Goal: Task Accomplishment & Management: Use online tool/utility

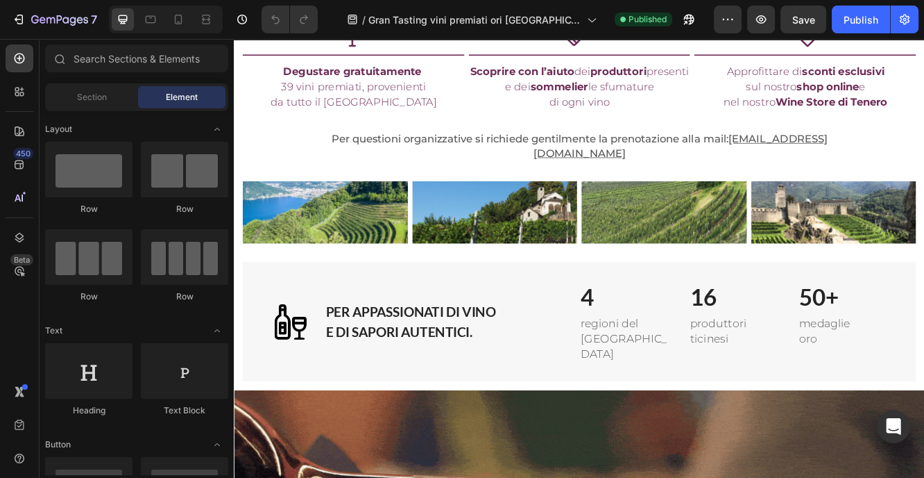
scroll to position [905, 0]
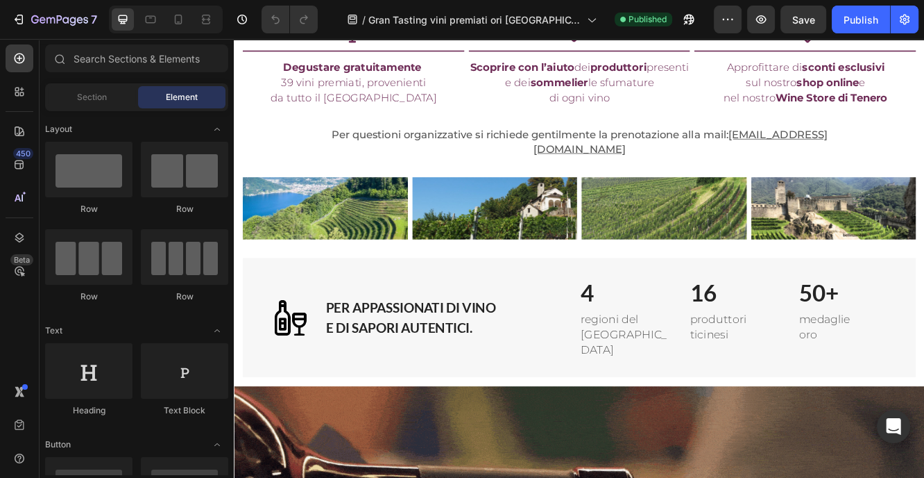
click at [811, 335] on h2 "16" at bounding box center [837, 344] width 110 height 39
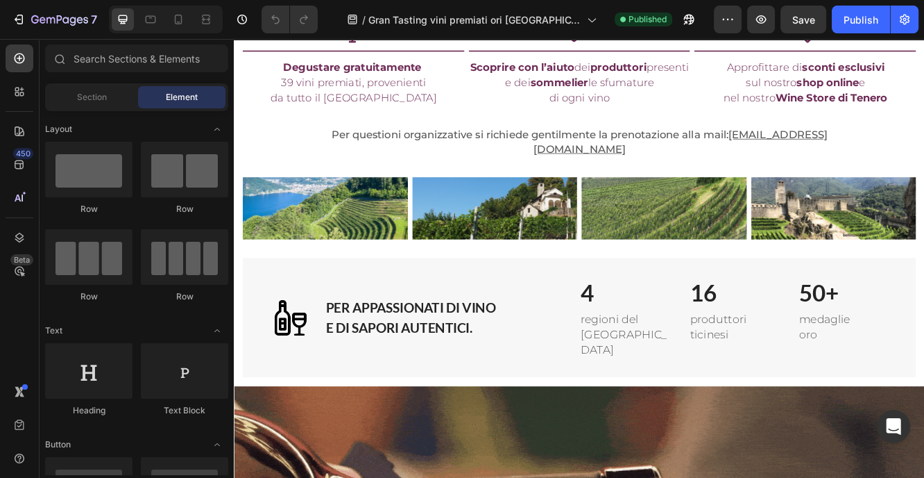
click at [811, 335] on h2 "16" at bounding box center [837, 344] width 110 height 39
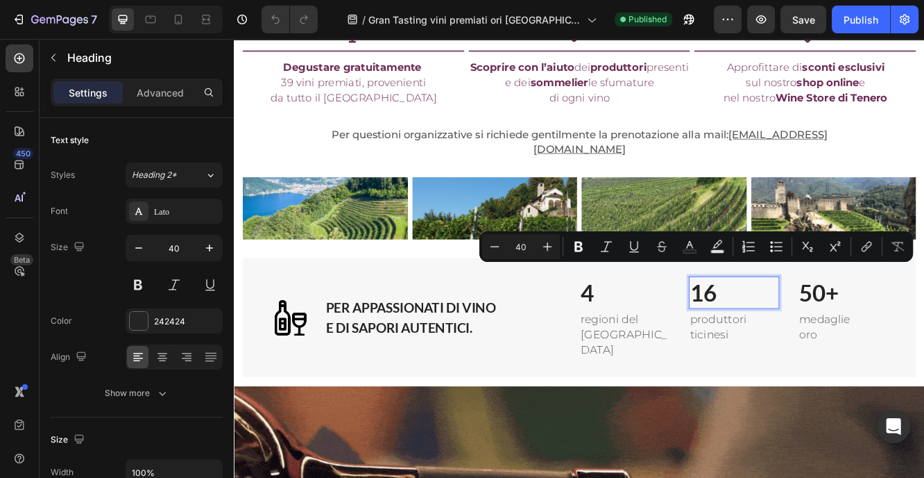
click at [811, 335] on p "16" at bounding box center [837, 344] width 107 height 36
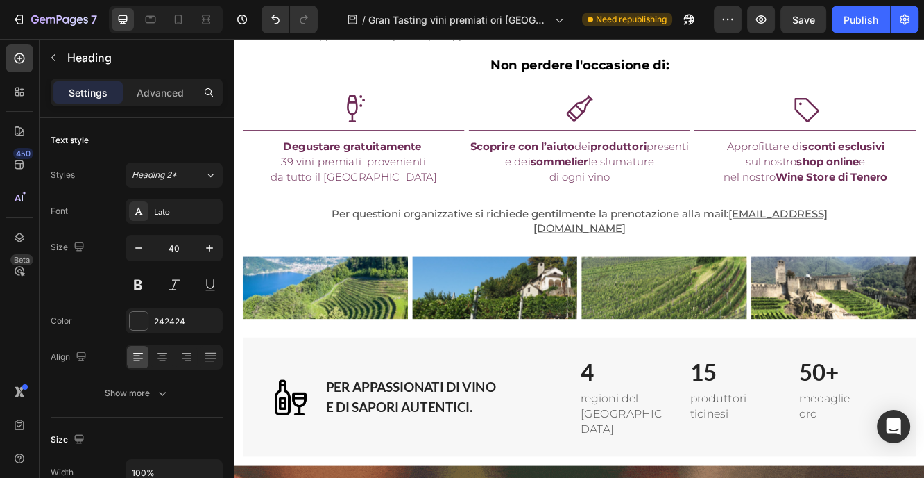
scroll to position [811, 0]
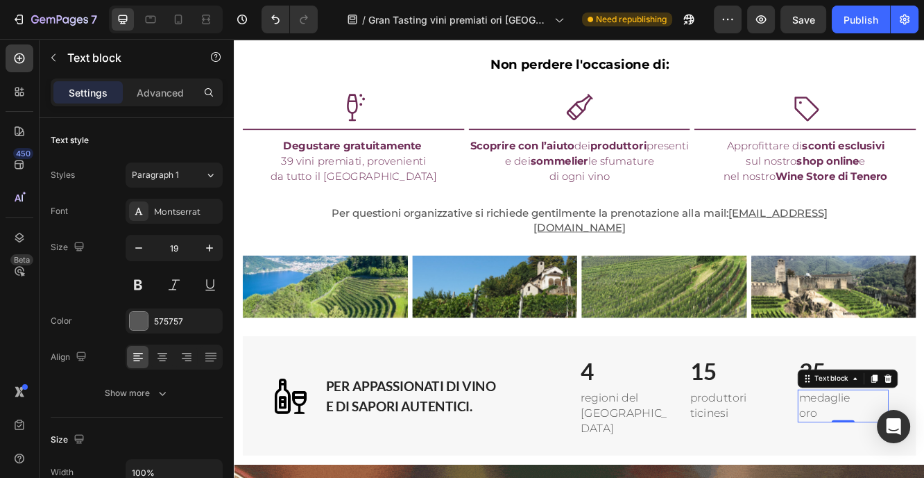
drag, startPoint x: 945, startPoint y: 471, endPoint x: 917, endPoint y: 459, distance: 30.4
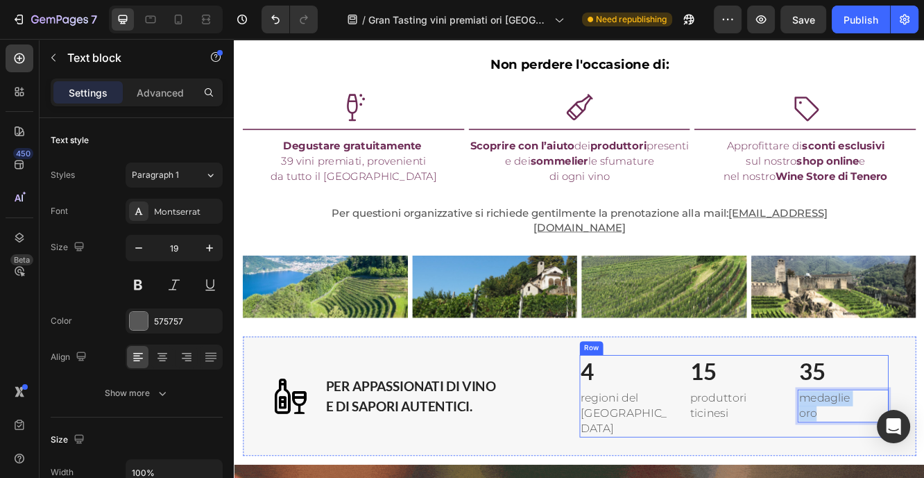
drag, startPoint x: 936, startPoint y: 474, endPoint x: 909, endPoint y: 459, distance: 30.5
click at [909, 459] on div "4 Heading regioni del Ticino Text block 15 Heading produttori ticinesi Text blo…" at bounding box center [836, 469] width 373 height 100
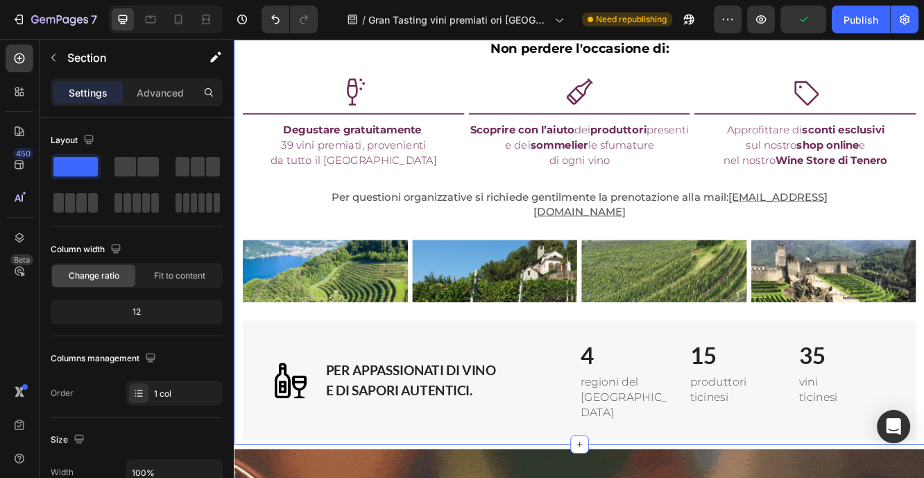
click at [924, 204] on div "Image Degusta gli Ori del Ticino [DATE] e [DATE] orario 14.00 -20.00 Heading De…" at bounding box center [650, 88] width 812 height 868
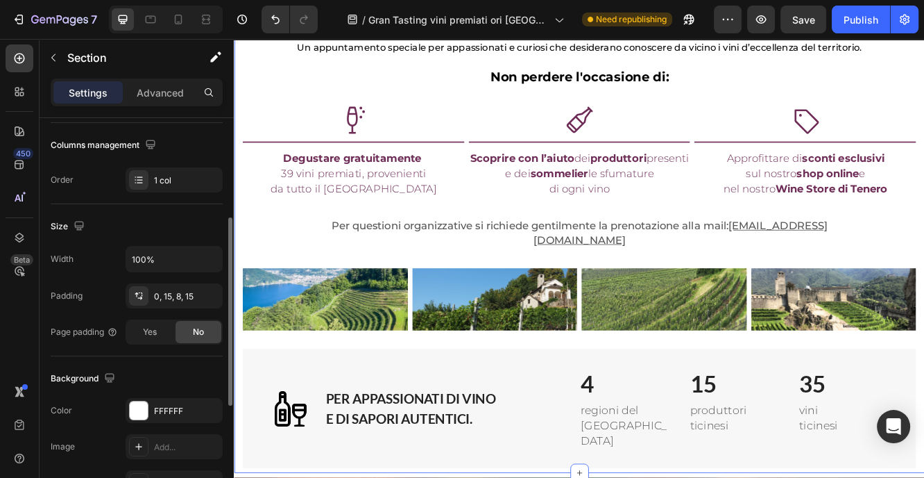
scroll to position [0, 0]
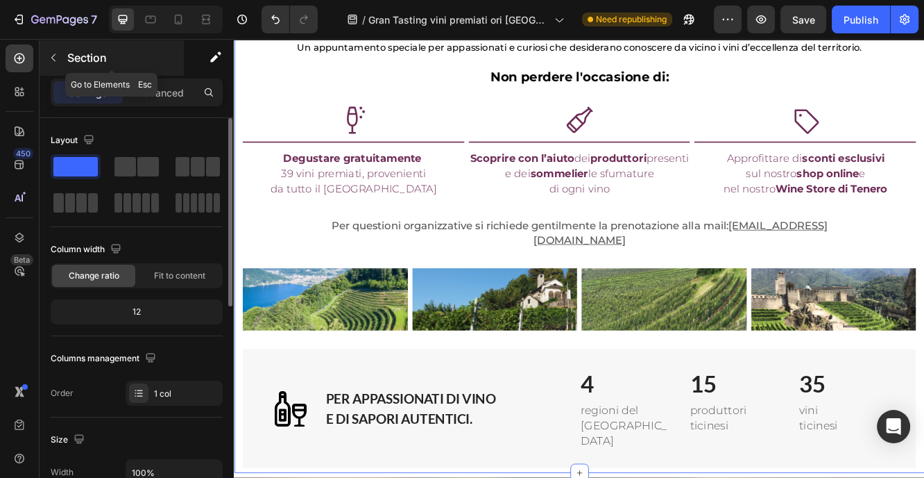
click at [53, 60] on icon "button" at bounding box center [53, 57] width 11 height 11
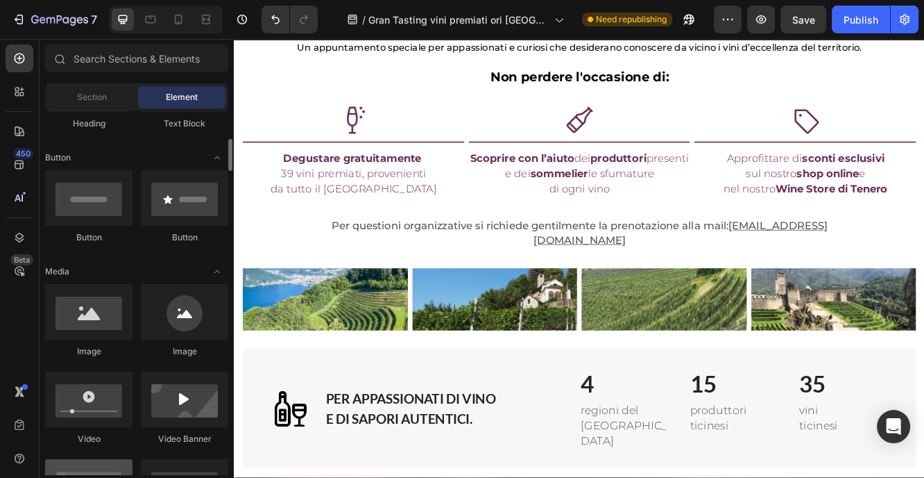
scroll to position [289, 0]
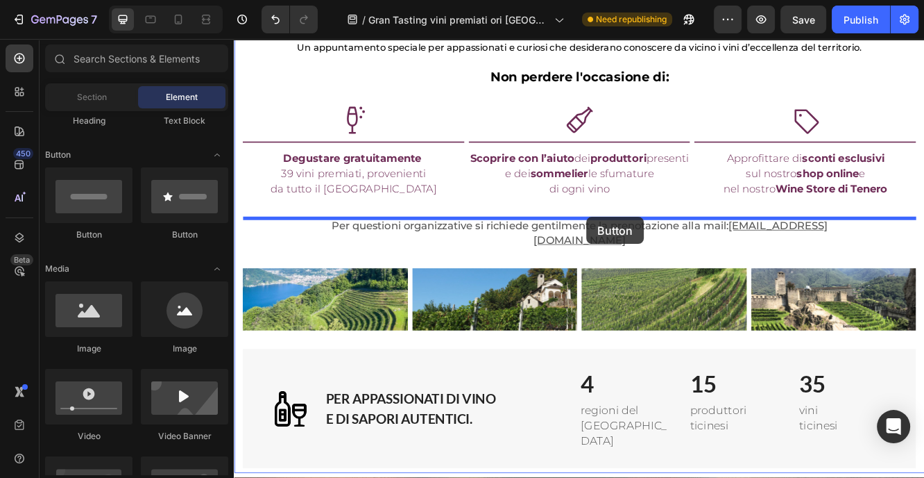
drag, startPoint x: 335, startPoint y: 246, endPoint x: 659, endPoint y: 253, distance: 324.9
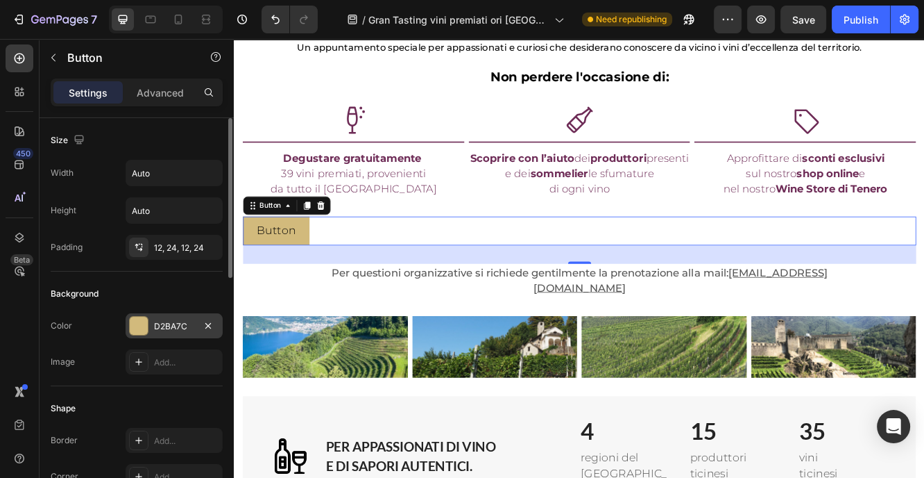
click at [142, 323] on div at bounding box center [139, 325] width 18 height 18
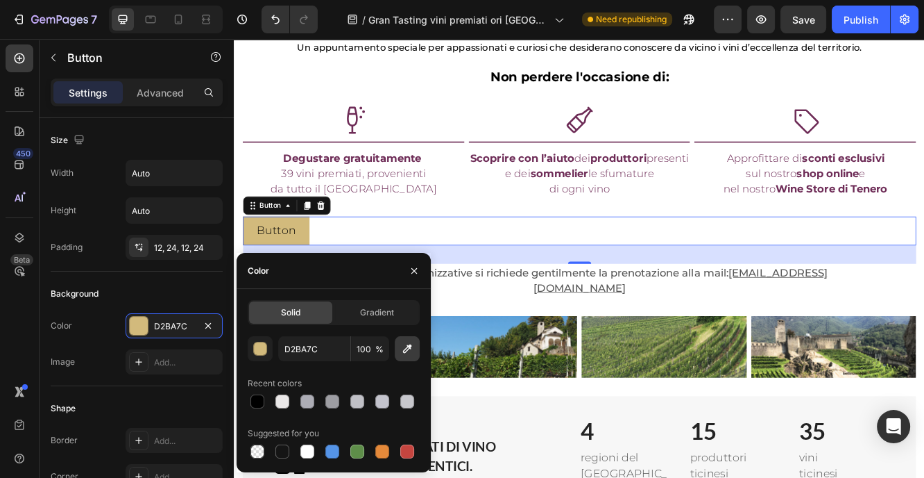
click at [409, 349] on icon "button" at bounding box center [407, 348] width 14 height 14
type input "6E2C57"
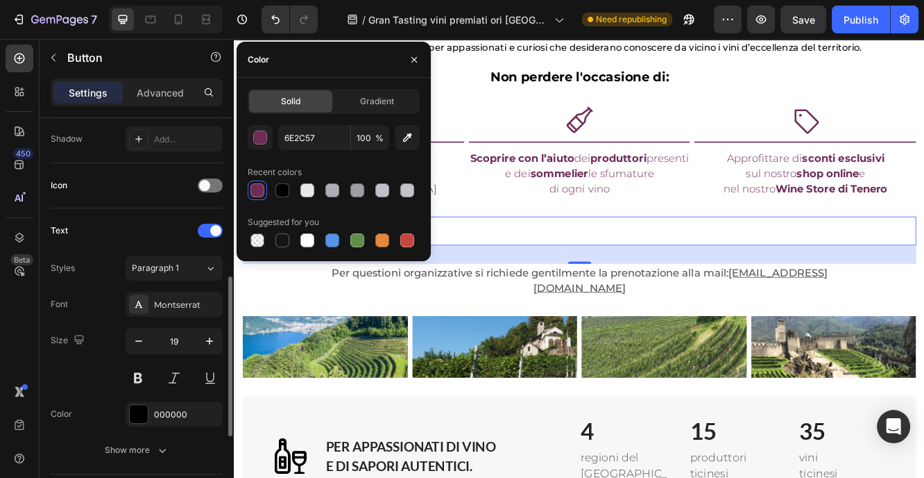
scroll to position [380, 0]
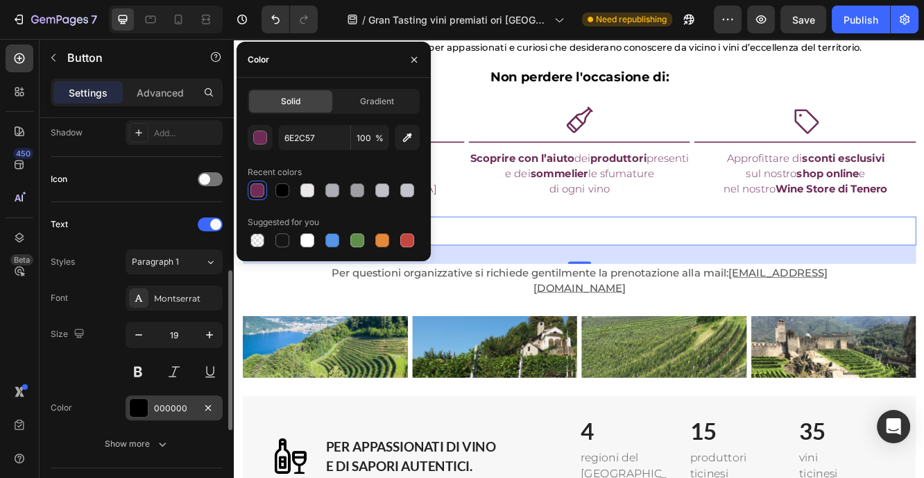
click at [136, 411] on div at bounding box center [139, 407] width 18 height 18
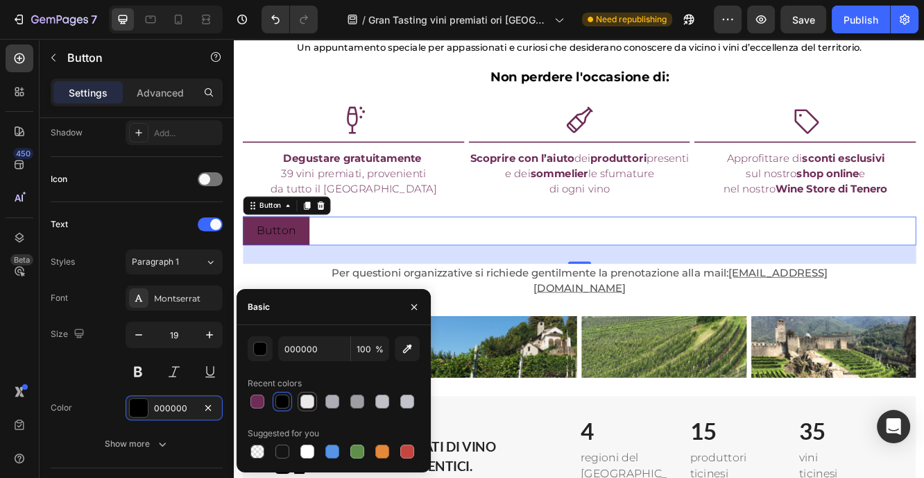
click at [308, 400] on div at bounding box center [308, 401] width 14 height 14
type input "EAE8E8"
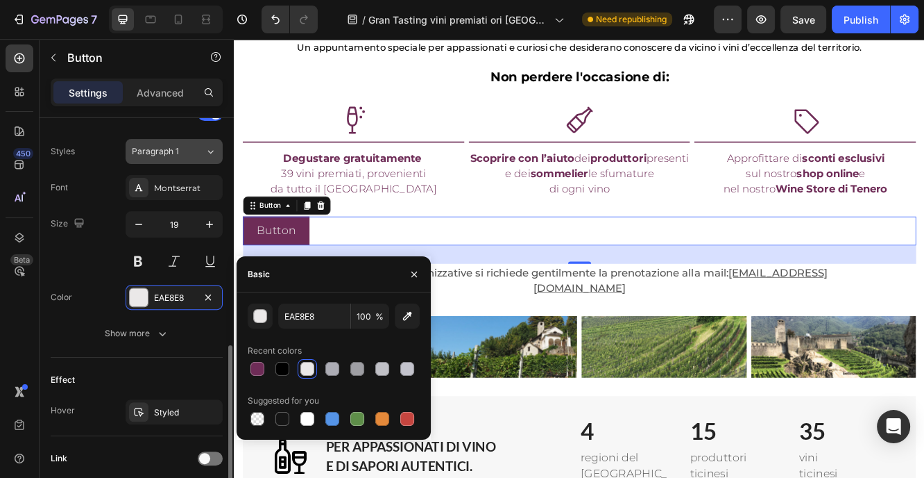
scroll to position [595, 0]
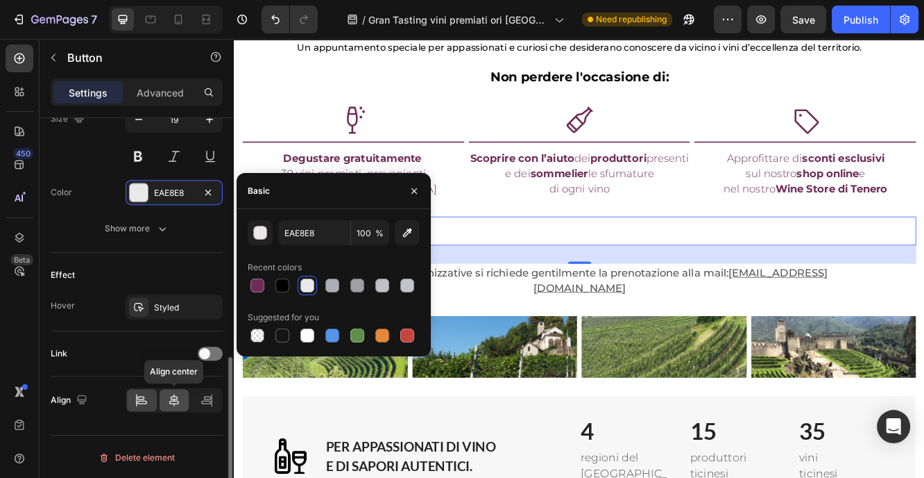
click at [178, 400] on icon at bounding box center [174, 400] width 10 height 12
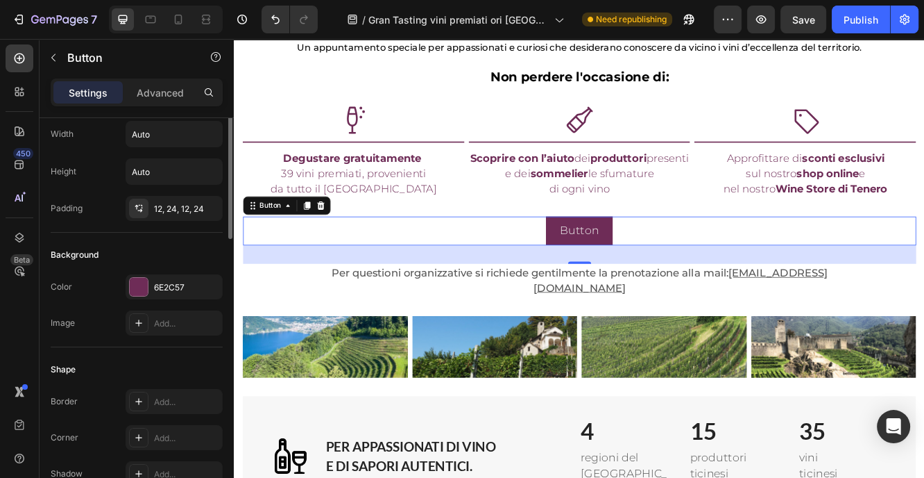
scroll to position [0, 0]
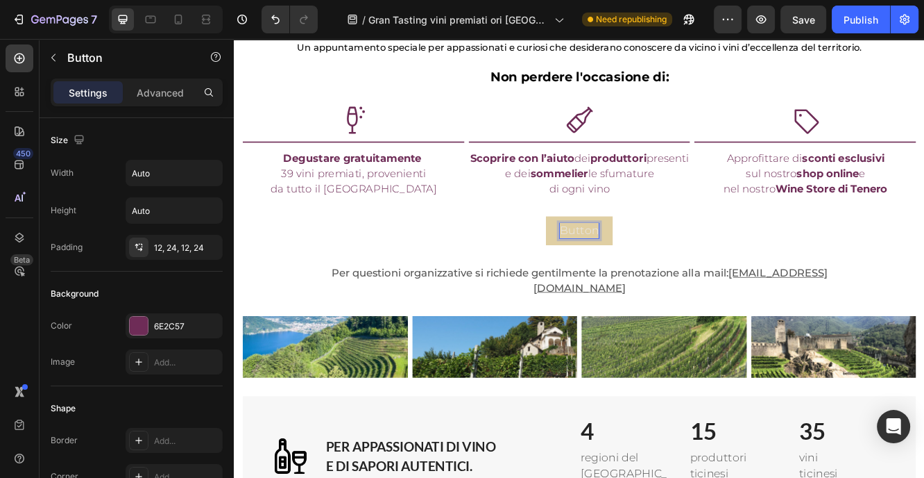
click at [636, 270] on p "Button" at bounding box center [650, 270] width 47 height 19
click at [610, 253] on button "DOWN" at bounding box center [650, 270] width 81 height 35
click at [591, 253] on button "DOWNLOAD" at bounding box center [650, 270] width 119 height 35
click at [420, 276] on div "DOWNLOAD PROGRAM Button 32" at bounding box center [650, 270] width 812 height 35
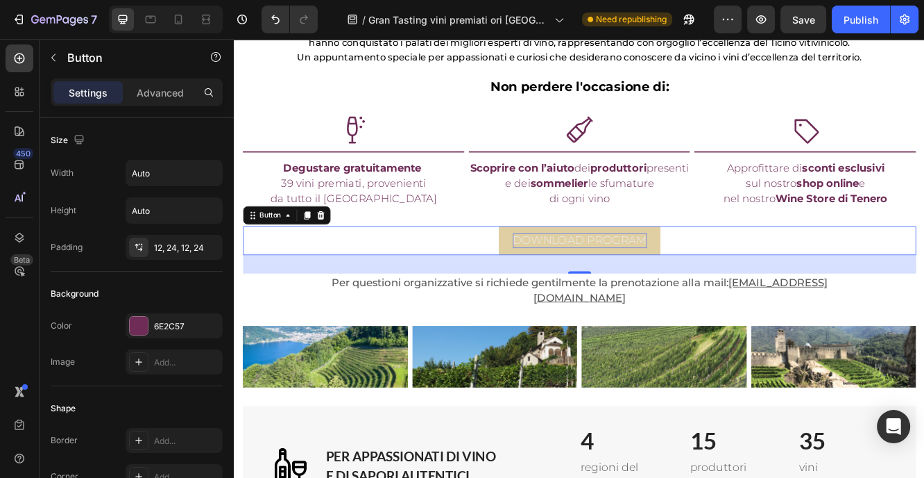
scroll to position [779, 0]
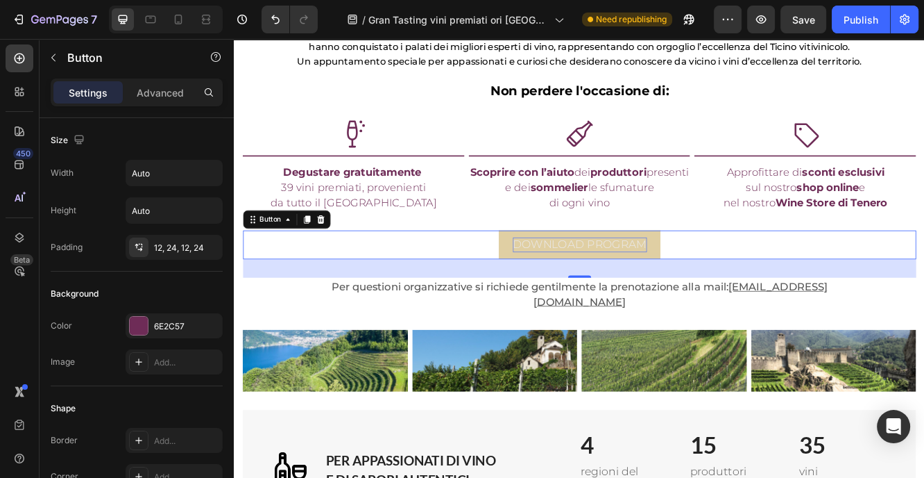
click at [684, 285] on p "DOWNLOAD PROGRAM" at bounding box center [651, 287] width 162 height 19
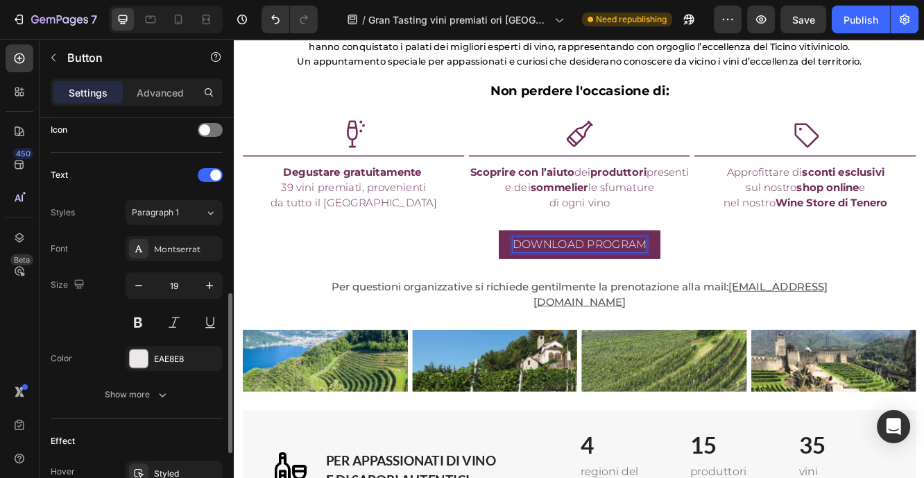
scroll to position [431, 0]
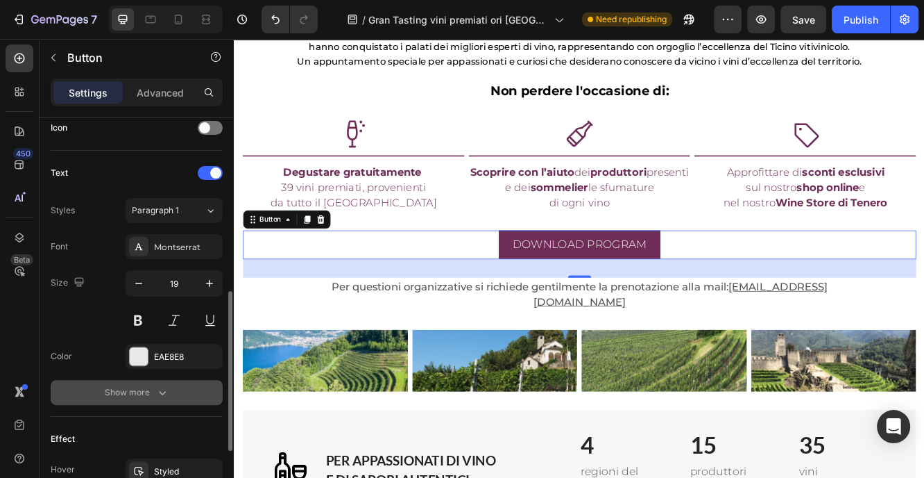
click at [155, 391] on icon "button" at bounding box center [162, 392] width 14 height 14
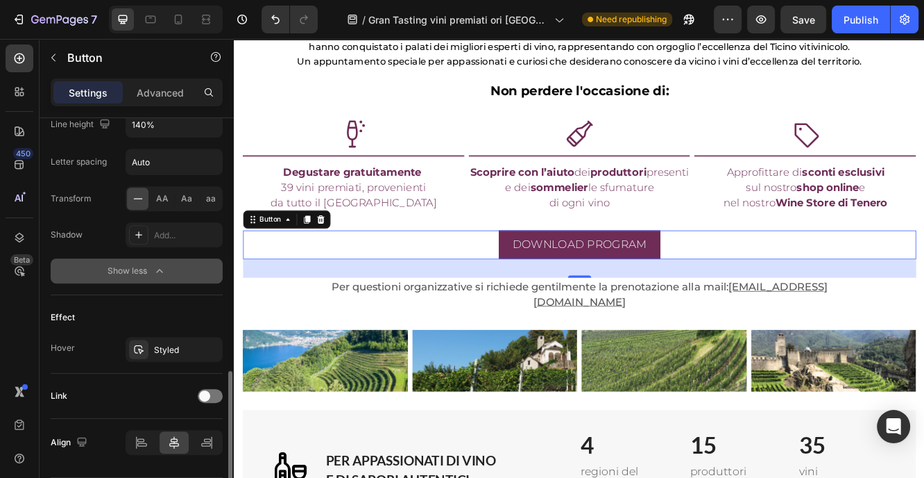
scroll to position [744, 0]
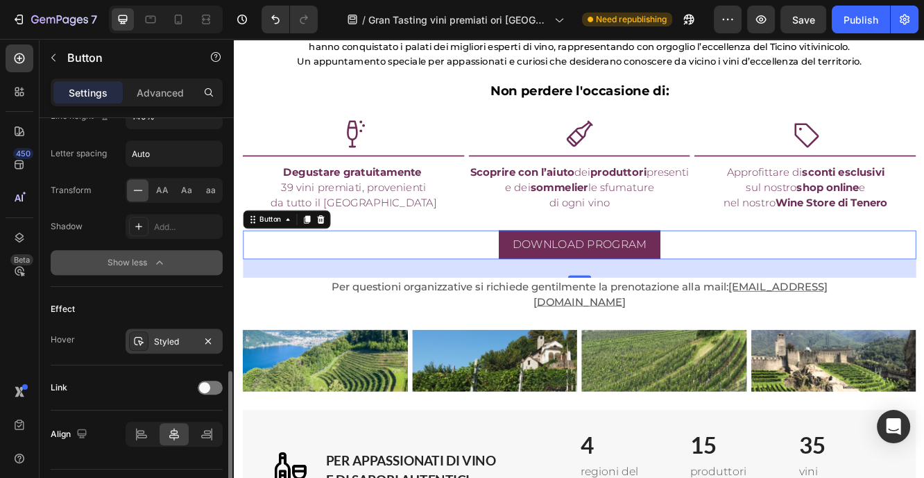
click at [160, 328] on div "Styled" at bounding box center [174, 340] width 97 height 25
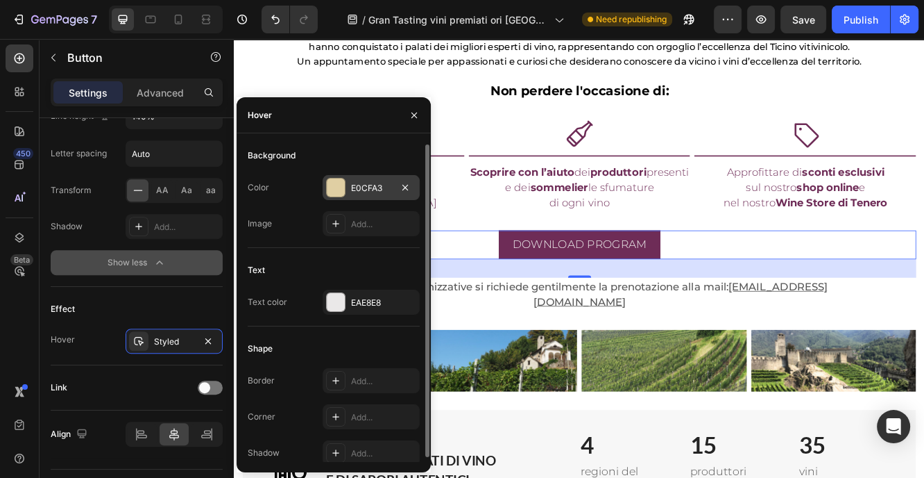
click at [342, 188] on div at bounding box center [336, 187] width 18 height 18
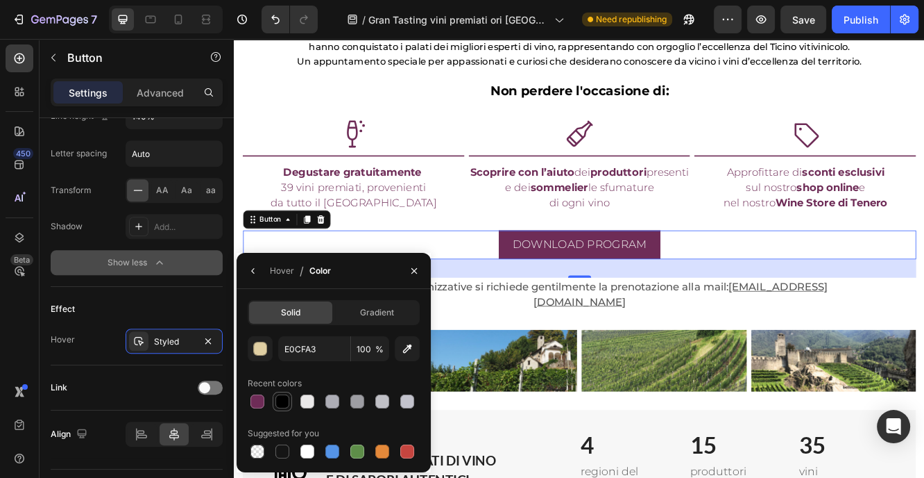
click at [278, 404] on div at bounding box center [283, 401] width 14 height 14
type input "000000"
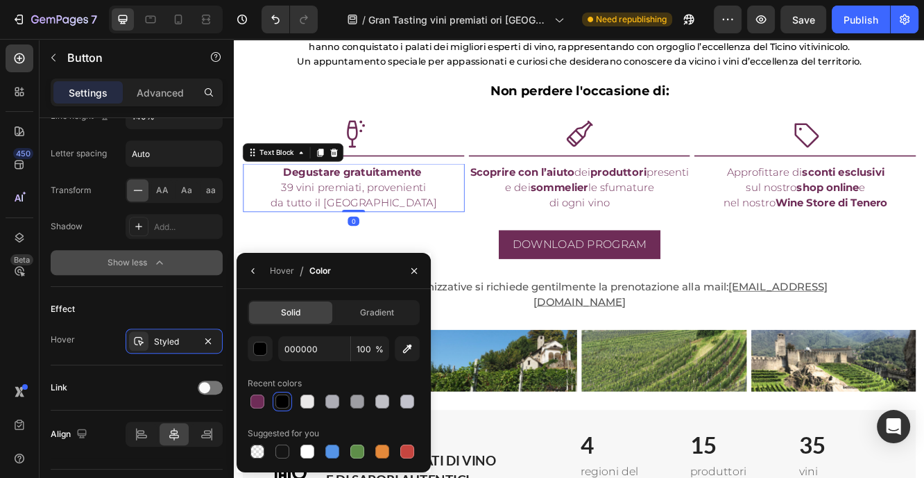
click at [500, 244] on p "da tutto il [GEOGRAPHIC_DATA]" at bounding box center [378, 236] width 264 height 19
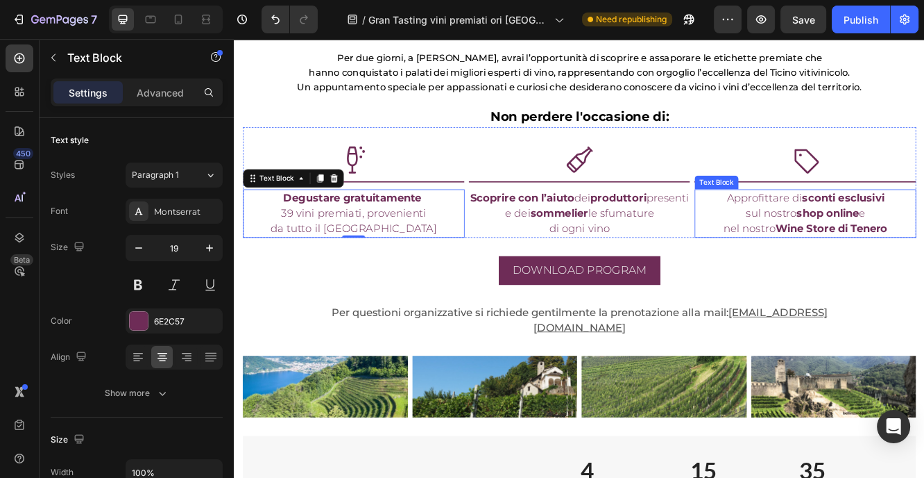
scroll to position [725, 0]
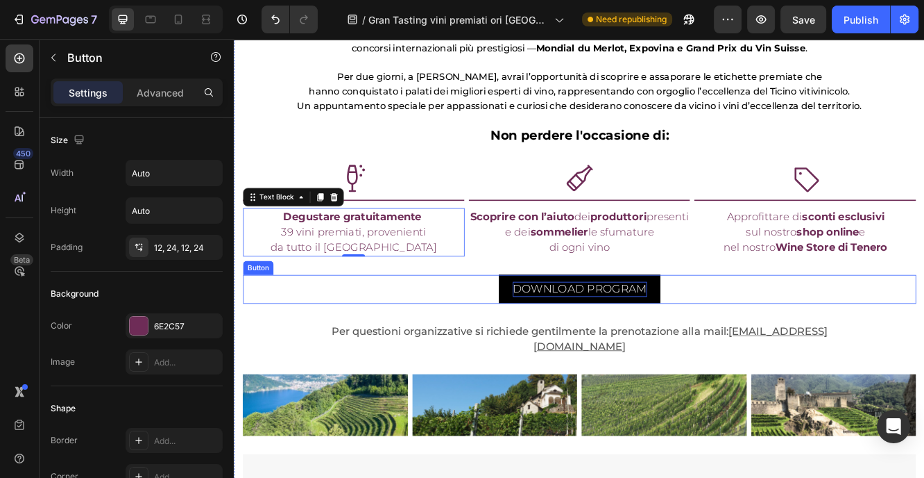
click at [720, 342] on p "DOWNLOAD PROGRAM" at bounding box center [651, 340] width 162 height 19
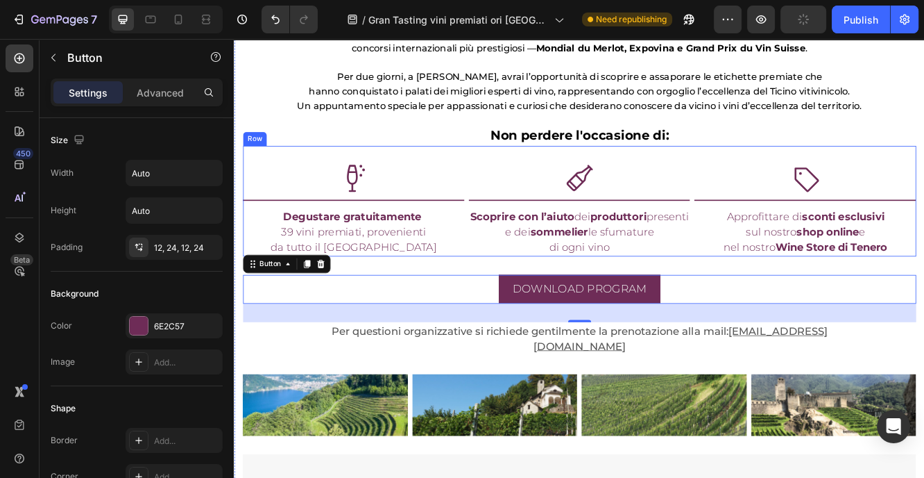
click at [305, 178] on div "Icon Title Line Degustare gratuitamente 39 vini premiati, provenienti da tutto …" at bounding box center [650, 233] width 812 height 133
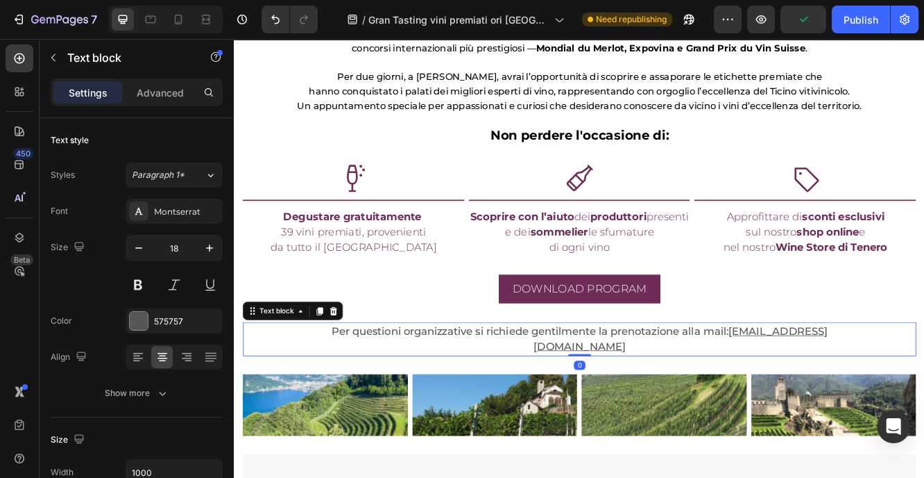
click at [276, 382] on div "Per questioni organizzative si richiede gentilmente la prenotazione alla mail: …" at bounding box center [650, 400] width 812 height 40
click at [27, 53] on div at bounding box center [20, 58] width 28 height 28
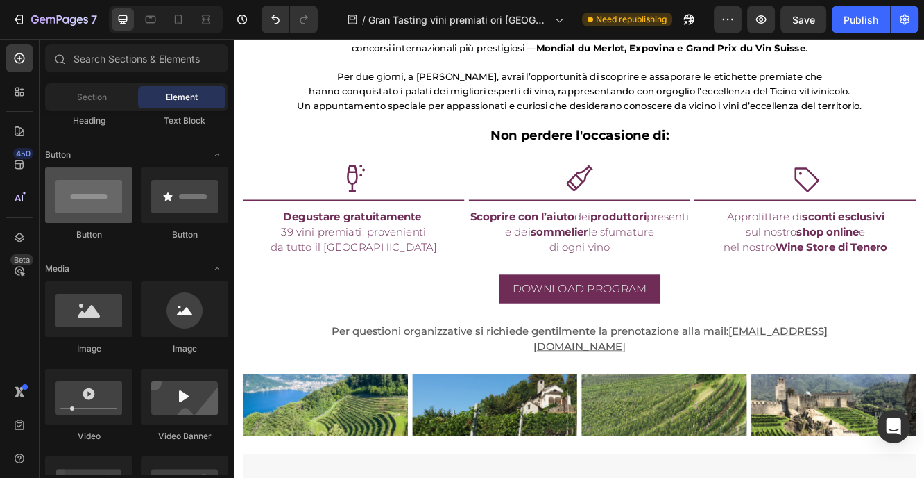
click at [95, 202] on div at bounding box center [88, 195] width 87 height 56
click at [109, 219] on div at bounding box center [88, 195] width 87 height 56
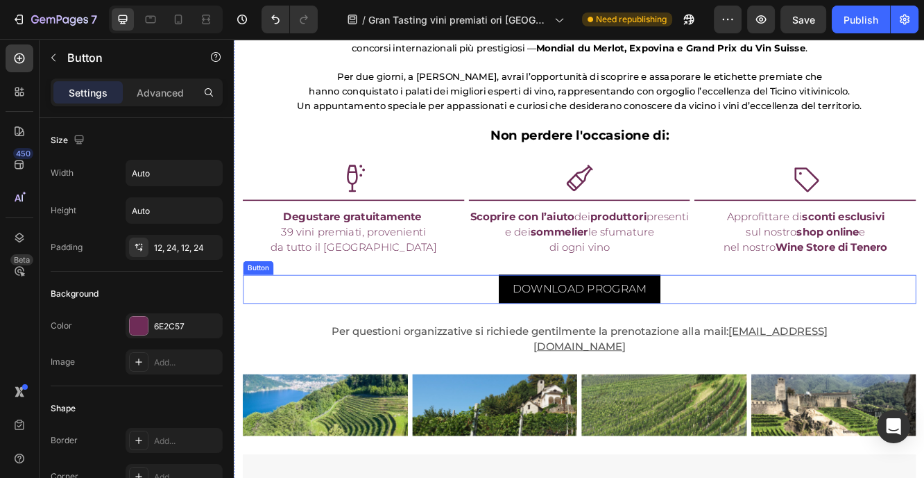
click at [577, 354] on button "DOWNLOAD PROGRAM" at bounding box center [650, 340] width 195 height 35
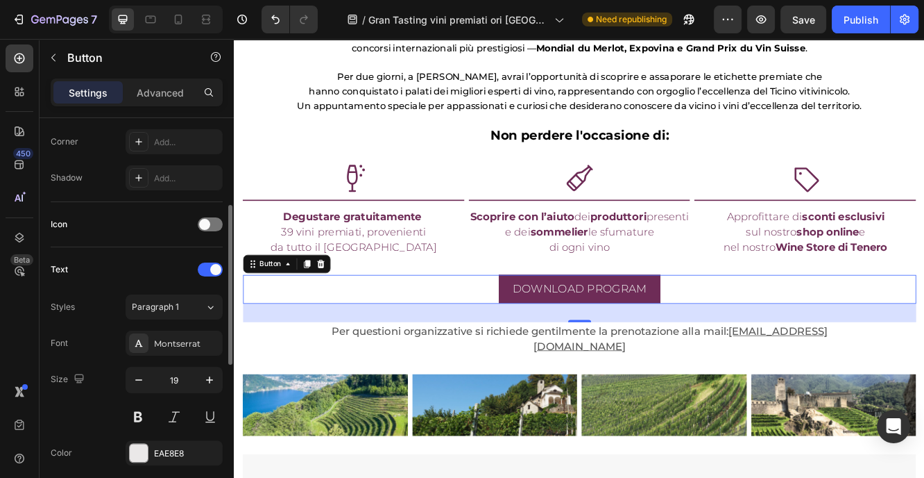
scroll to position [0, 0]
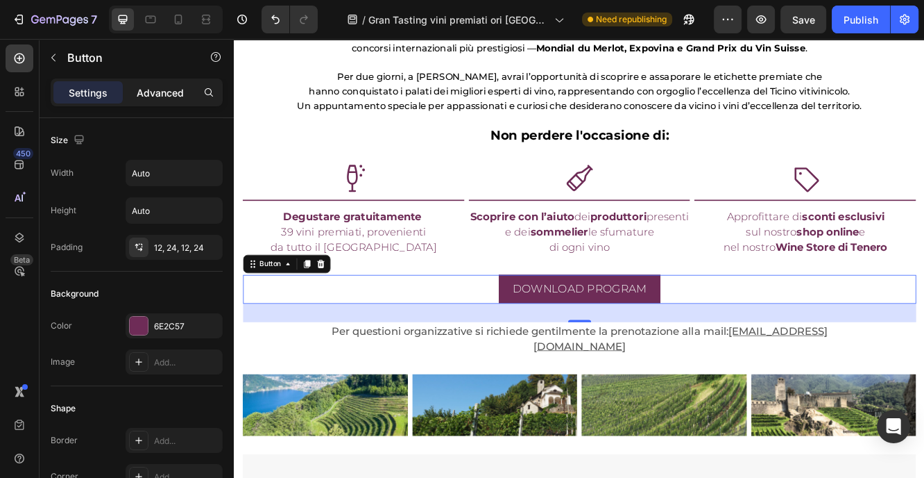
click at [158, 85] on p "Advanced" at bounding box center [160, 92] width 47 height 15
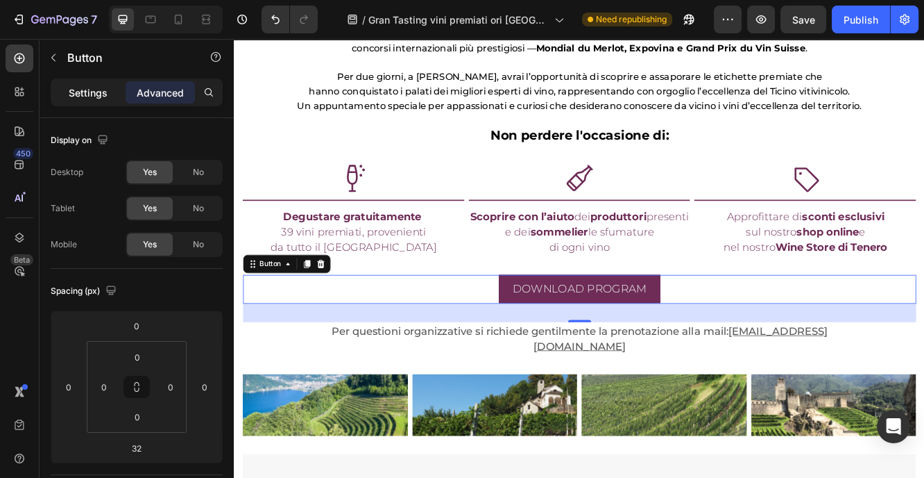
click at [101, 93] on p "Settings" at bounding box center [88, 92] width 39 height 15
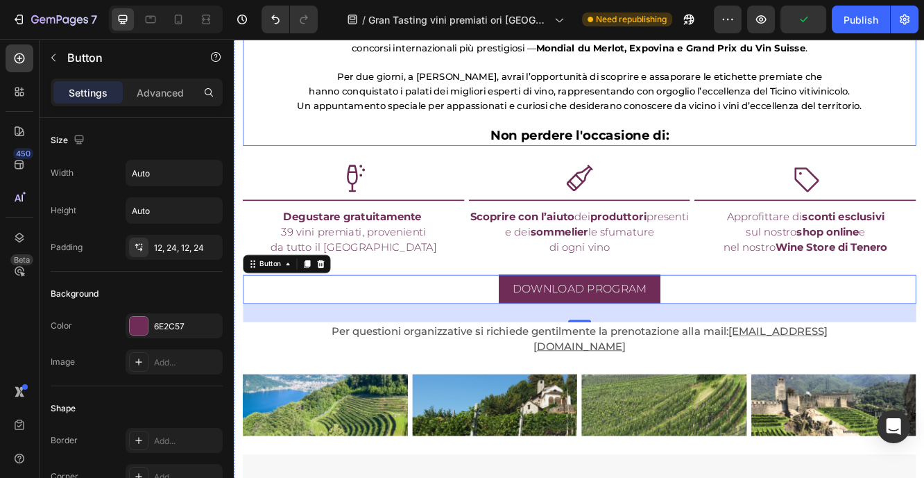
click at [297, 137] on div "Sei pronto a vivere un’esperienza enologica fuori dal comune? Dopo il grande su…" at bounding box center [650, 76] width 812 height 182
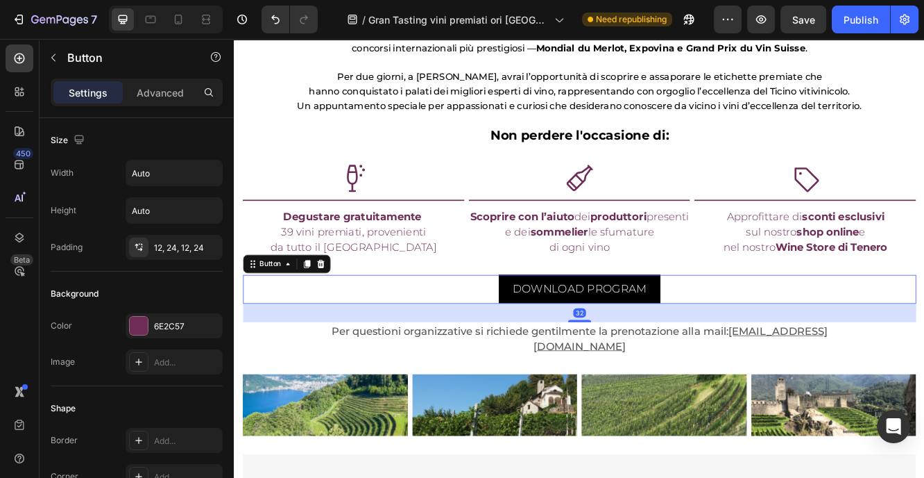
click at [609, 331] on button "DOWNLOAD PROGRAM" at bounding box center [650, 340] width 195 height 35
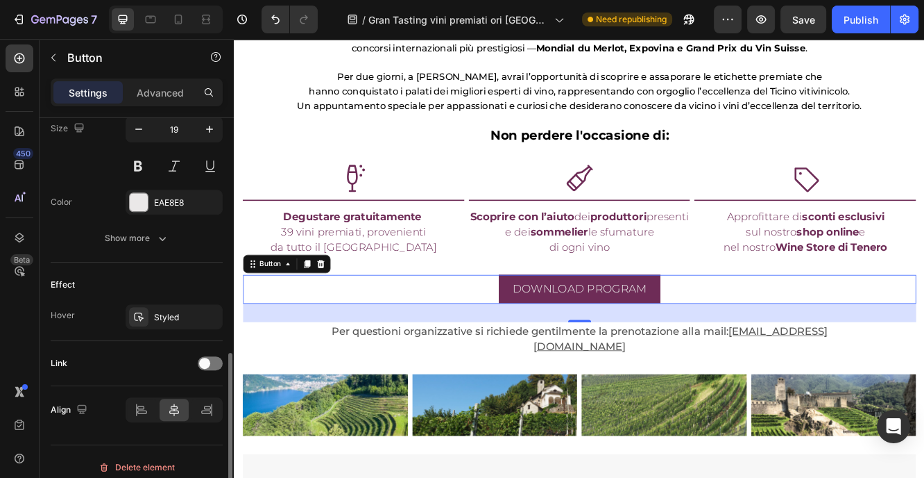
scroll to position [595, 0]
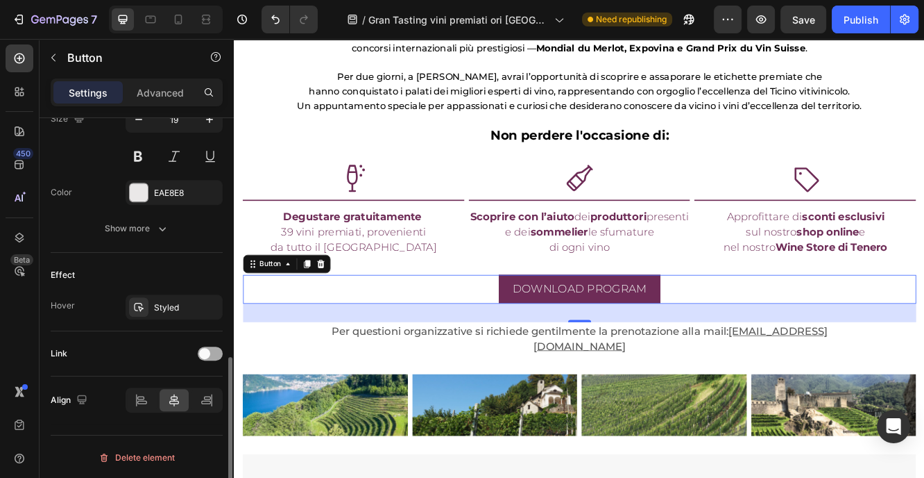
click at [210, 352] on span at bounding box center [204, 353] width 11 height 11
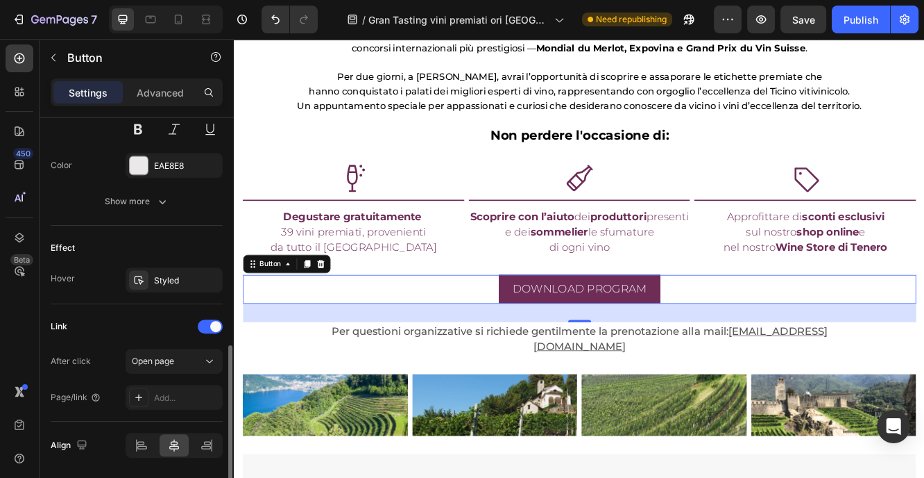
scroll to position [629, 0]
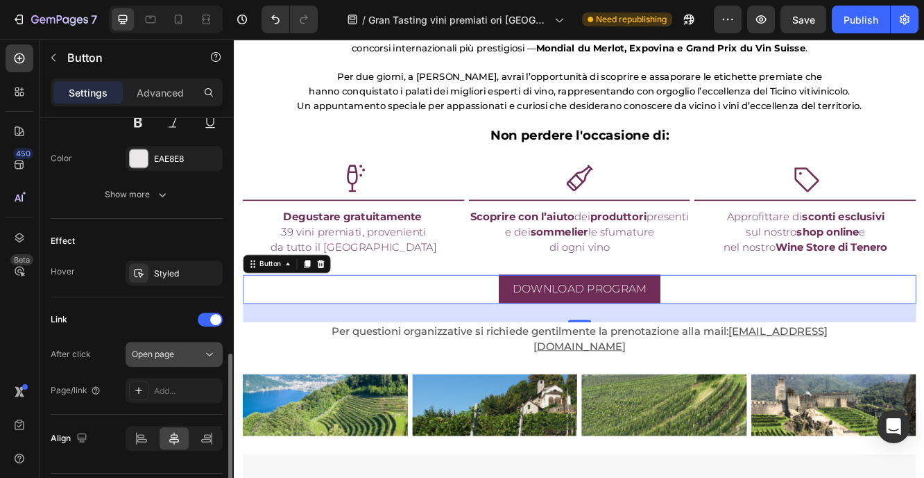
click at [176, 347] on div "Open page" at bounding box center [174, 354] width 85 height 14
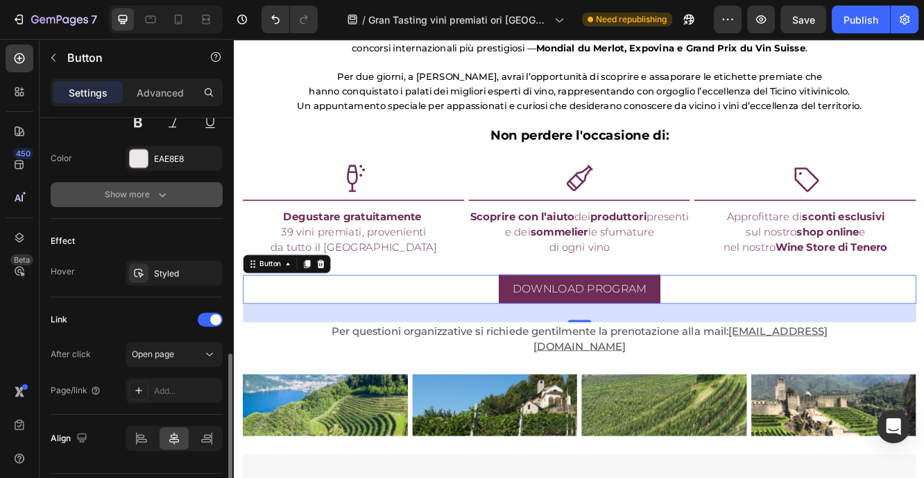
click at [208, 182] on button "Show more" at bounding box center [137, 194] width 172 height 25
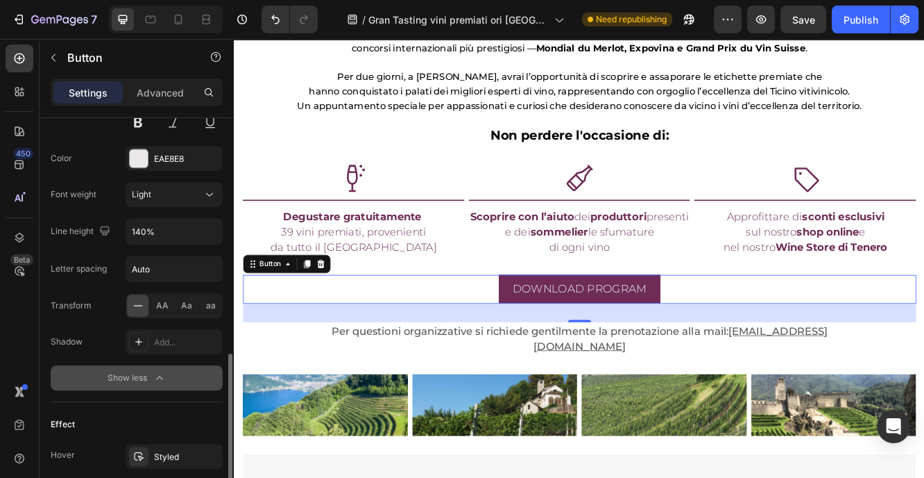
click at [155, 386] on button "Show less" at bounding box center [137, 377] width 172 height 25
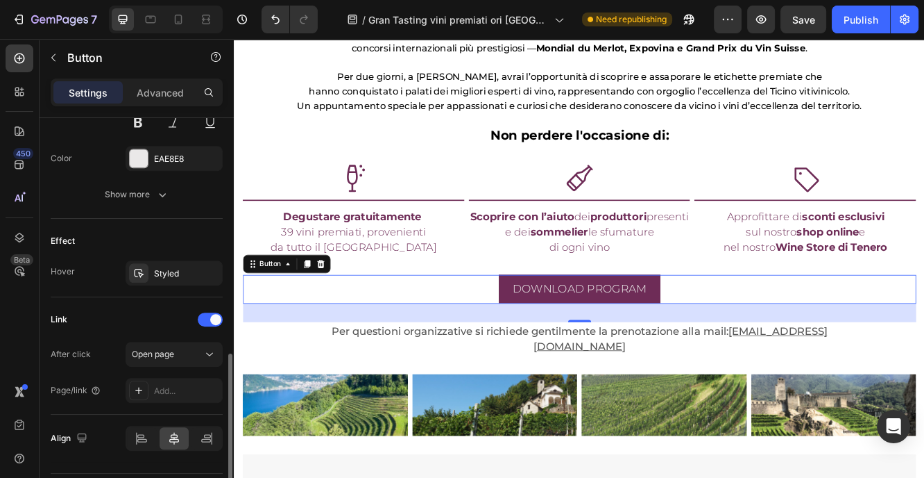
scroll to position [666, 0]
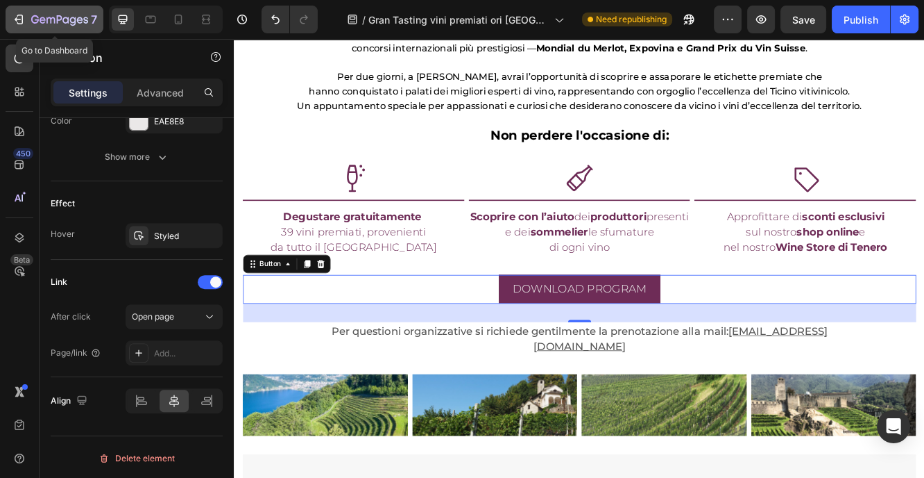
click at [37, 20] on icon "button" at bounding box center [35, 19] width 8 height 8
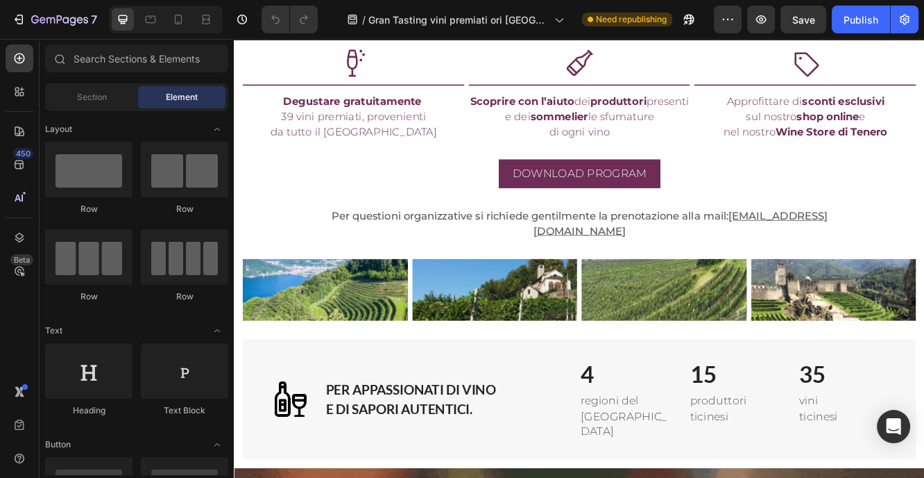
scroll to position [868, 0]
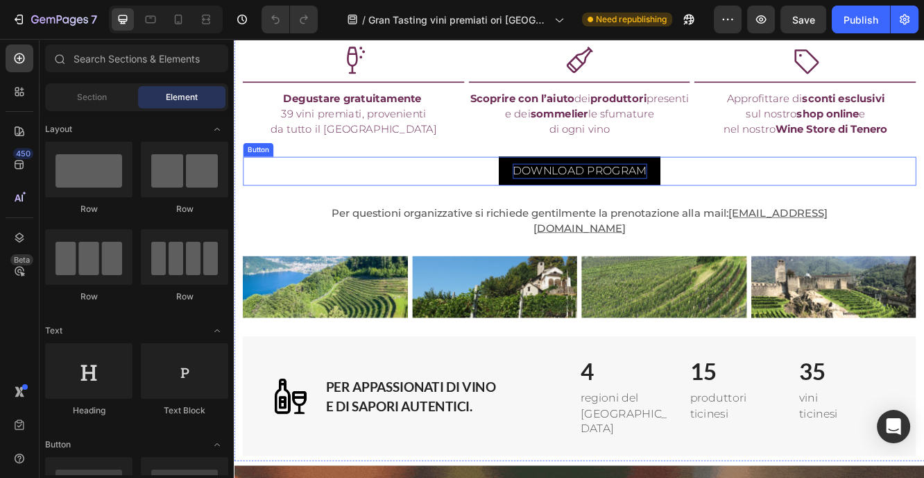
click at [690, 199] on p "DOWNLOAD PROGRAM" at bounding box center [651, 198] width 162 height 19
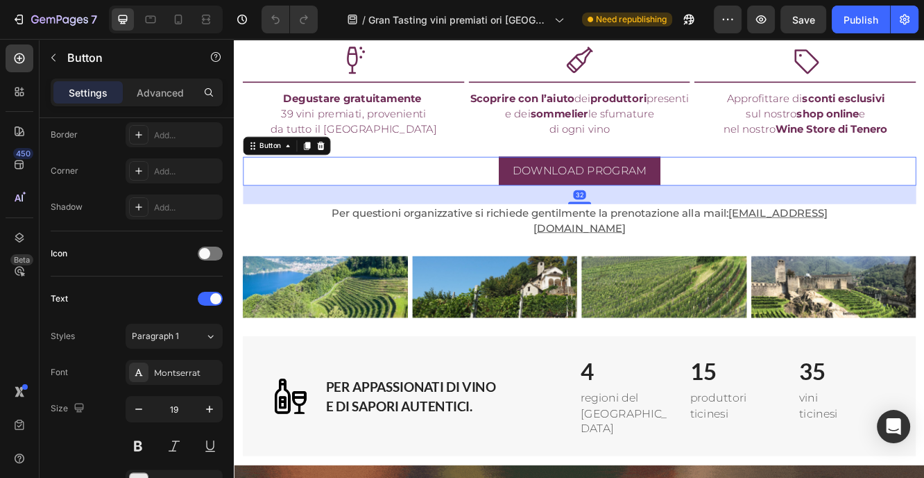
scroll to position [666, 0]
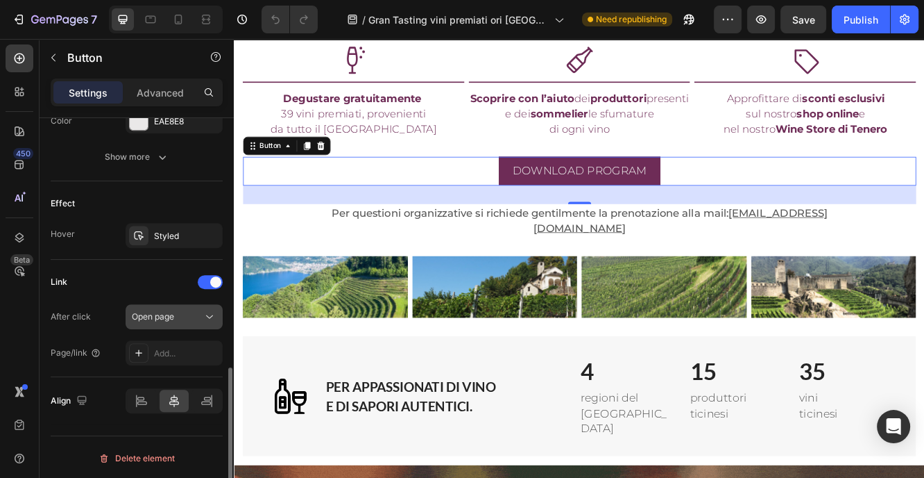
click at [178, 312] on div "Open page" at bounding box center [167, 316] width 71 height 12
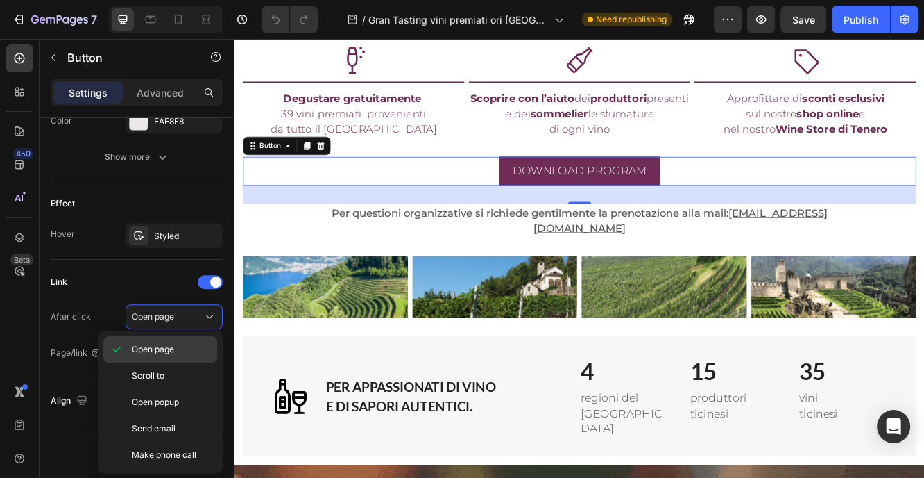
click at [164, 347] on span "Open page" at bounding box center [153, 349] width 42 height 12
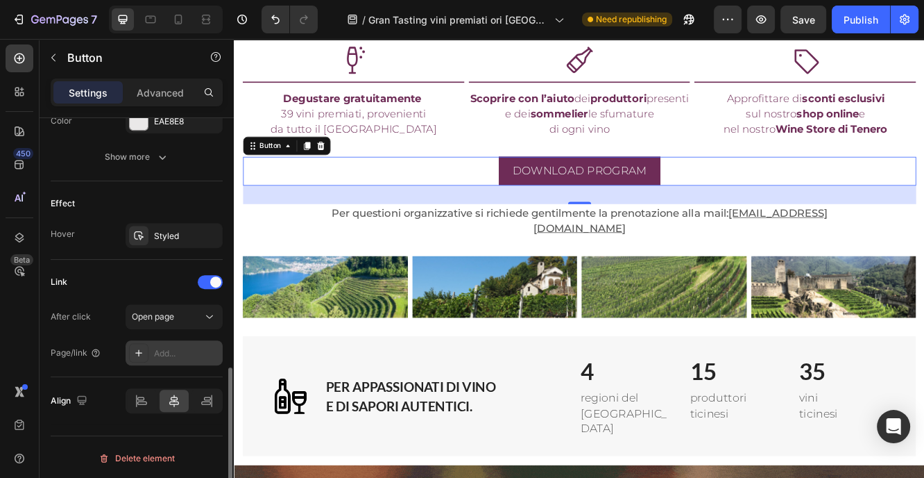
click at [177, 349] on div "Add..." at bounding box center [186, 353] width 65 height 12
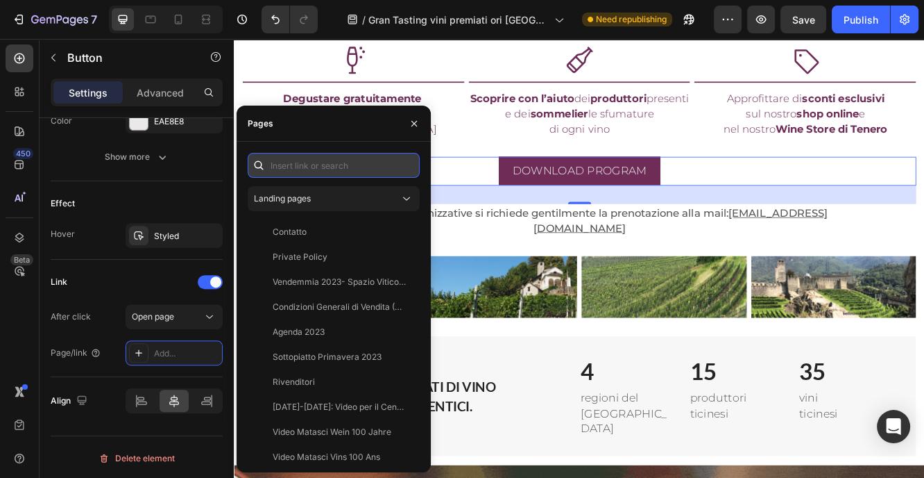
click at [328, 165] on input "text" at bounding box center [334, 165] width 172 height 25
paste input "[URL][DOMAIN_NAME]"
type input "[URL][DOMAIN_NAME]"
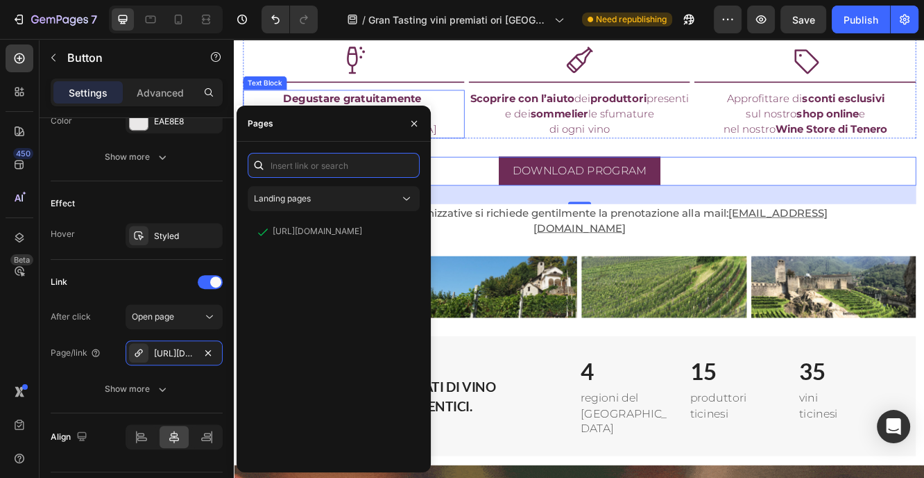
scroll to position [0, 0]
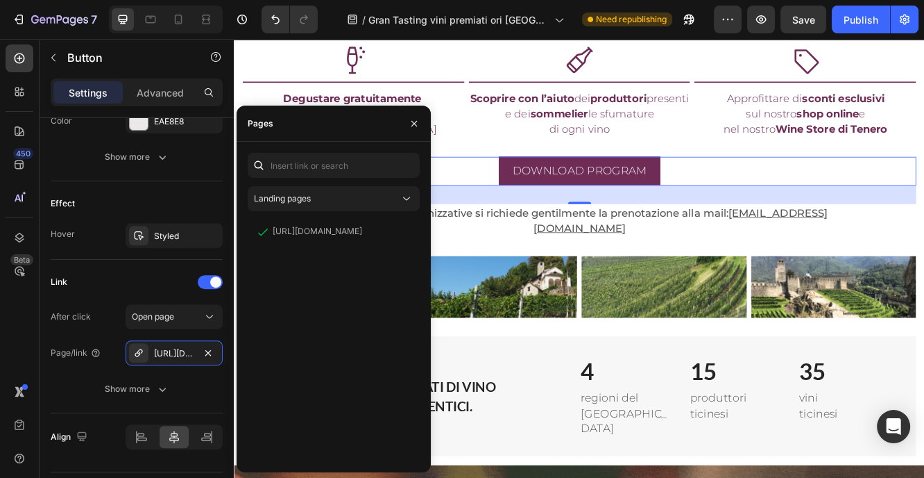
click at [354, 319] on div "[URL][DOMAIN_NAME] View" at bounding box center [334, 340] width 172 height 242
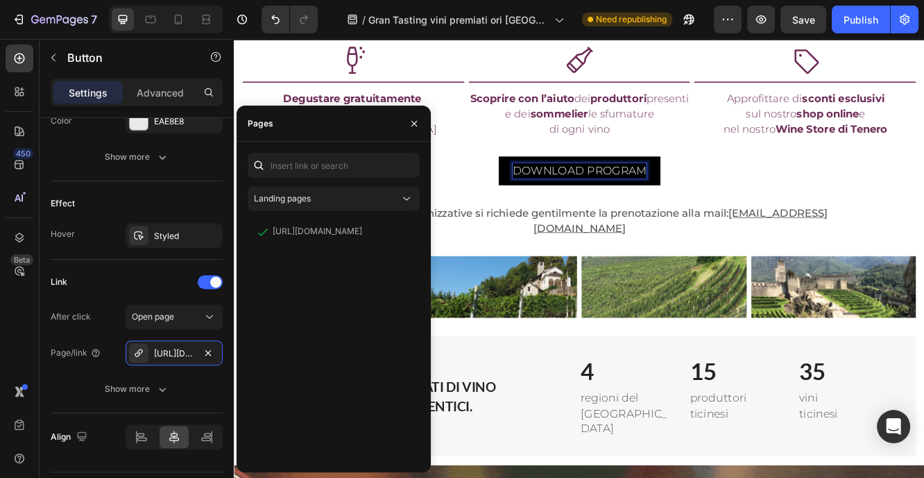
click at [581, 196] on p "DOWNLOAD PROGRAM" at bounding box center [651, 198] width 162 height 19
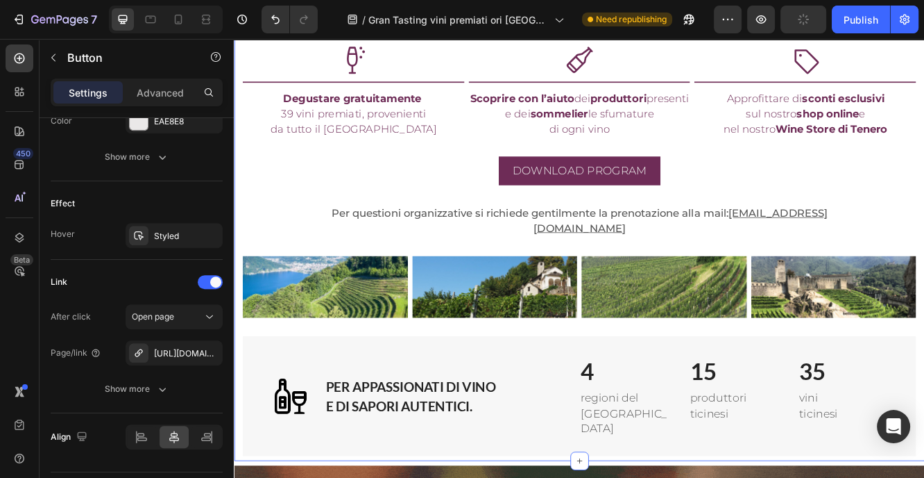
click at [509, 180] on div "Image Degusta gli Ori del Ticino [DATE] e [DATE] orario 14.00 -20.00 Heading De…" at bounding box center [650, 78] width 812 height 925
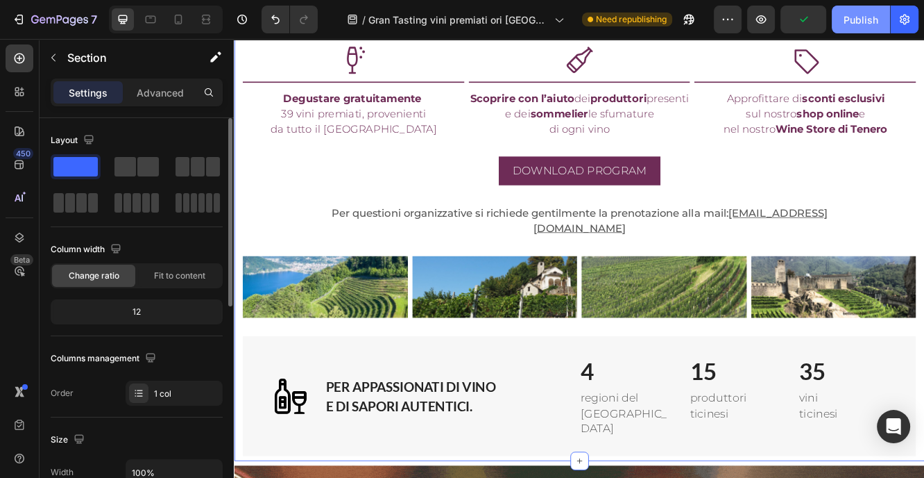
click at [866, 17] on div "Publish" at bounding box center [861, 19] width 35 height 15
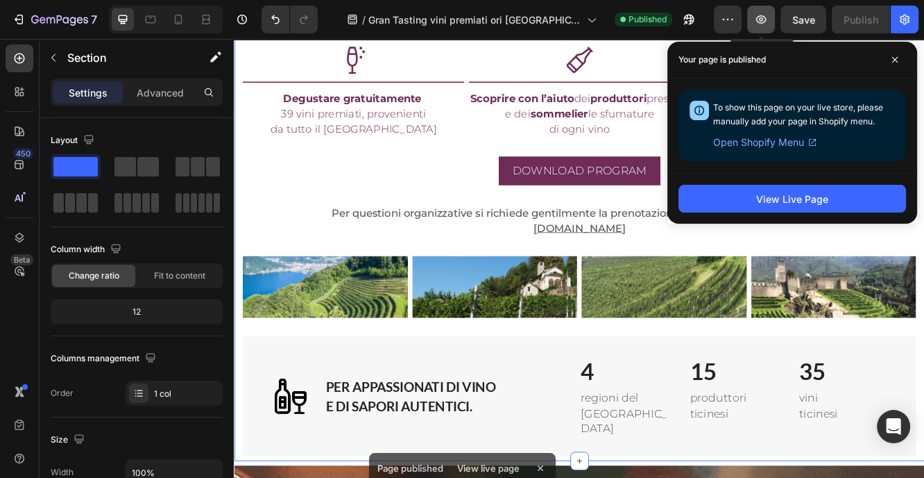
click at [763, 10] on button "button" at bounding box center [762, 20] width 28 height 28
